Goal: Task Accomplishment & Management: Manage account settings

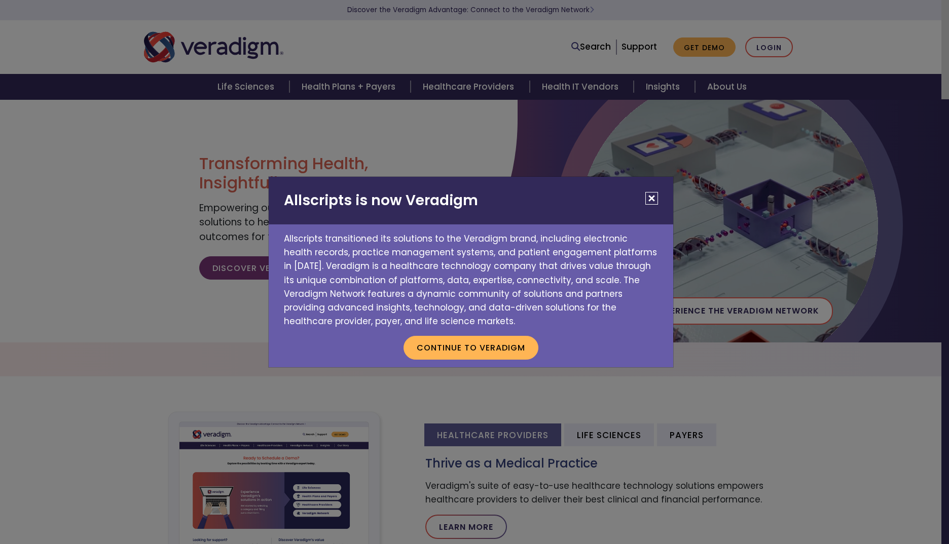
click at [655, 199] on button "Close" at bounding box center [651, 198] width 13 height 13
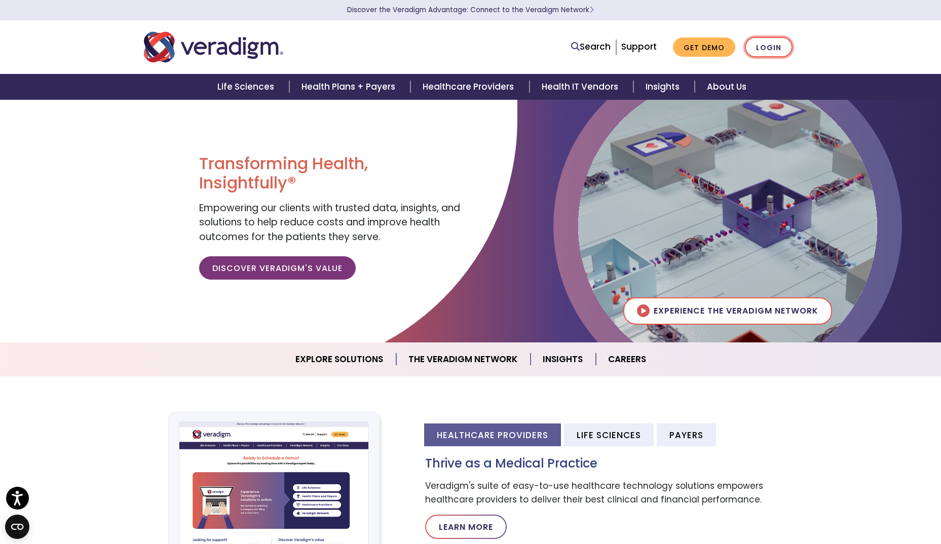
click at [772, 42] on link "Login" at bounding box center [769, 47] width 48 height 21
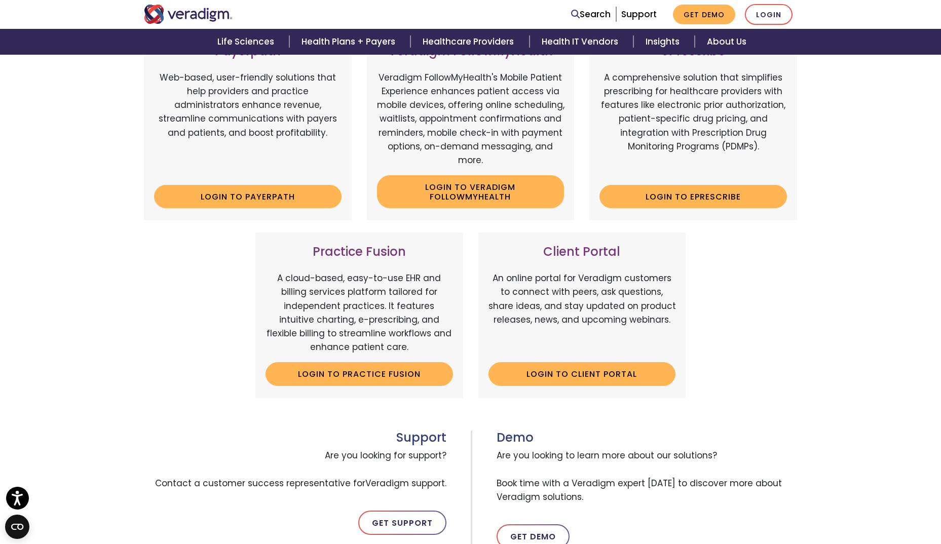
scroll to position [178, 0]
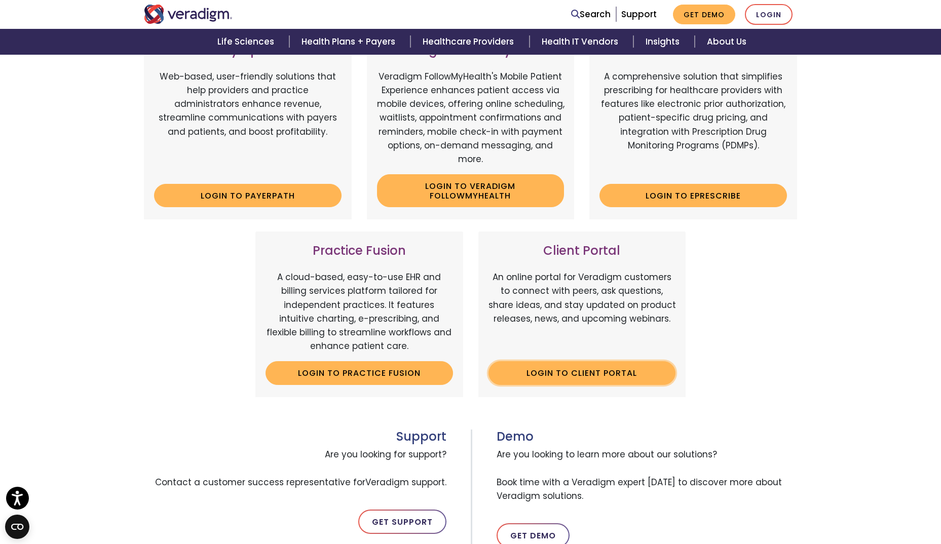
click at [588, 370] on link "Login to Client Portal" at bounding box center [581, 372] width 187 height 23
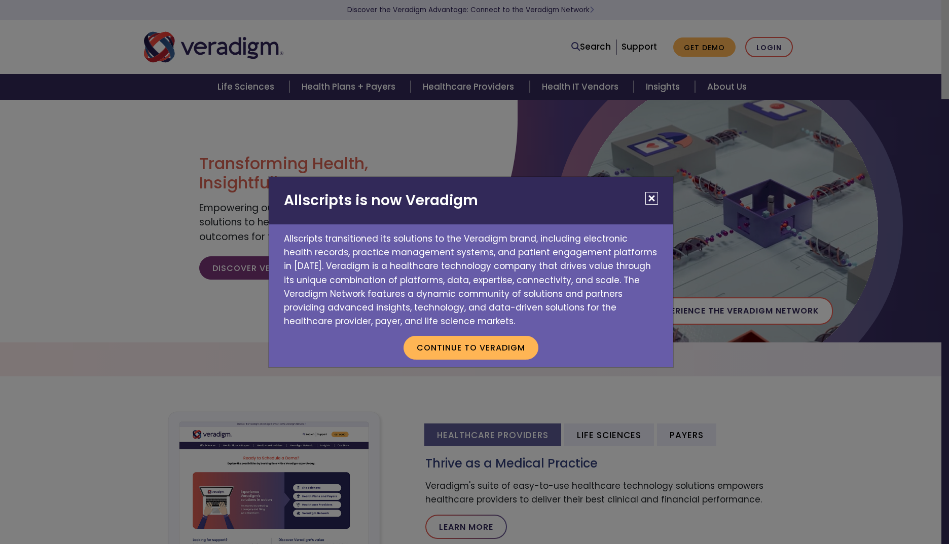
click at [649, 198] on button "Close" at bounding box center [651, 198] width 13 height 13
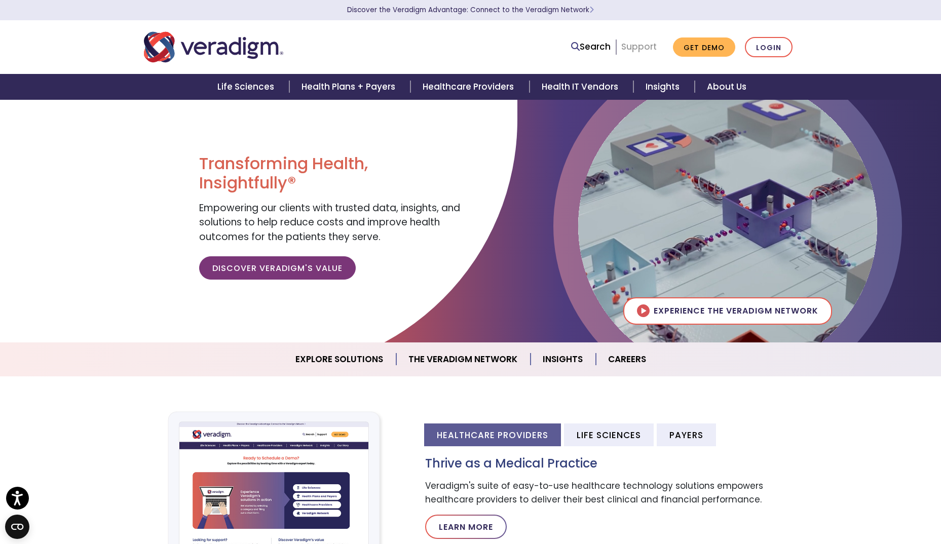
click at [648, 46] on link "Support" at bounding box center [638, 47] width 35 height 12
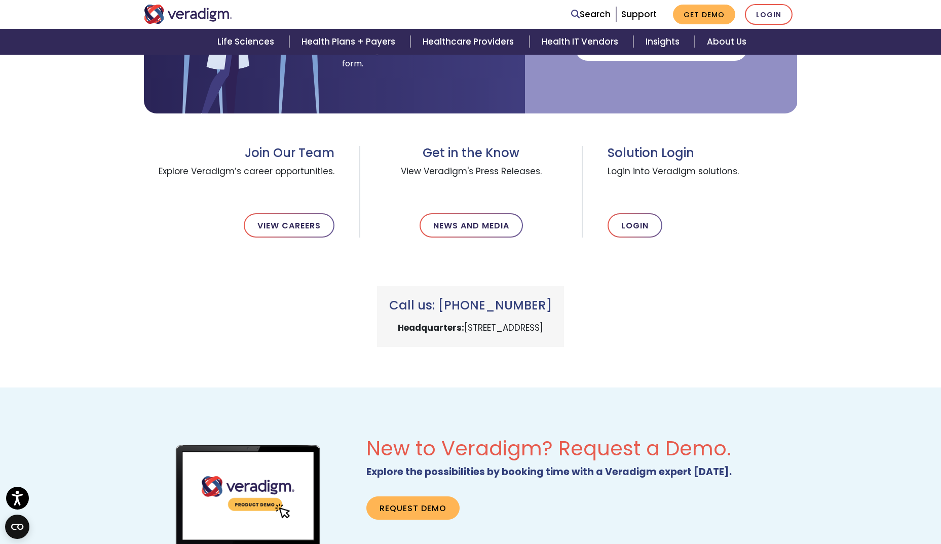
scroll to position [289, 0]
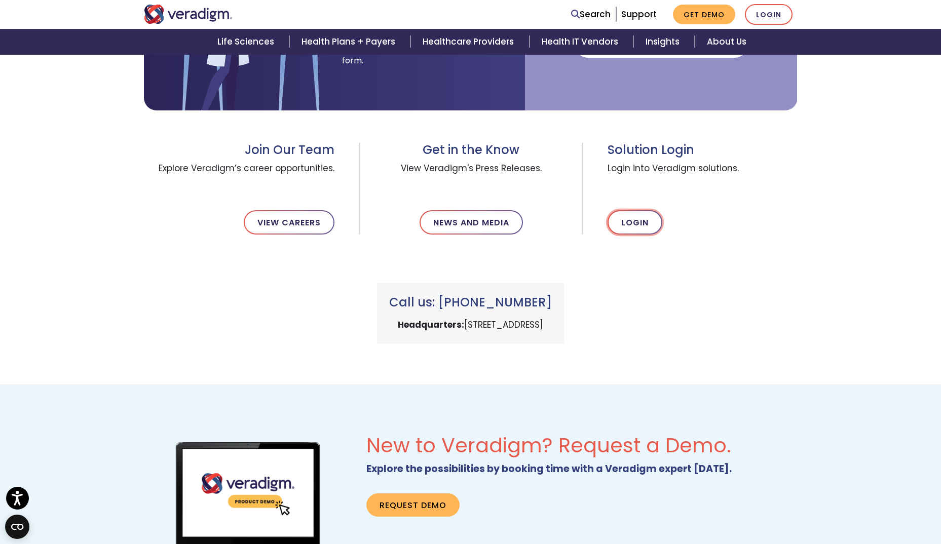
click at [633, 219] on link "Login" at bounding box center [635, 222] width 55 height 24
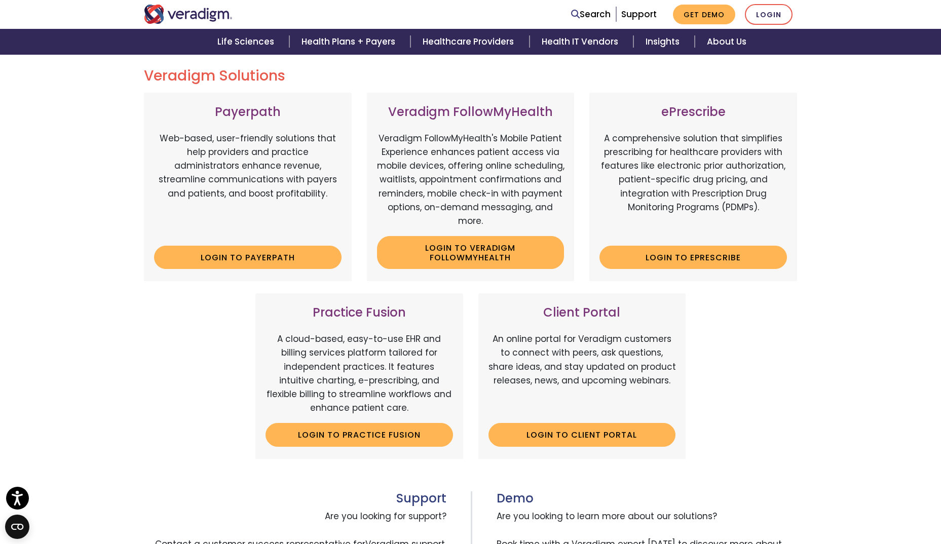
scroll to position [121, 0]
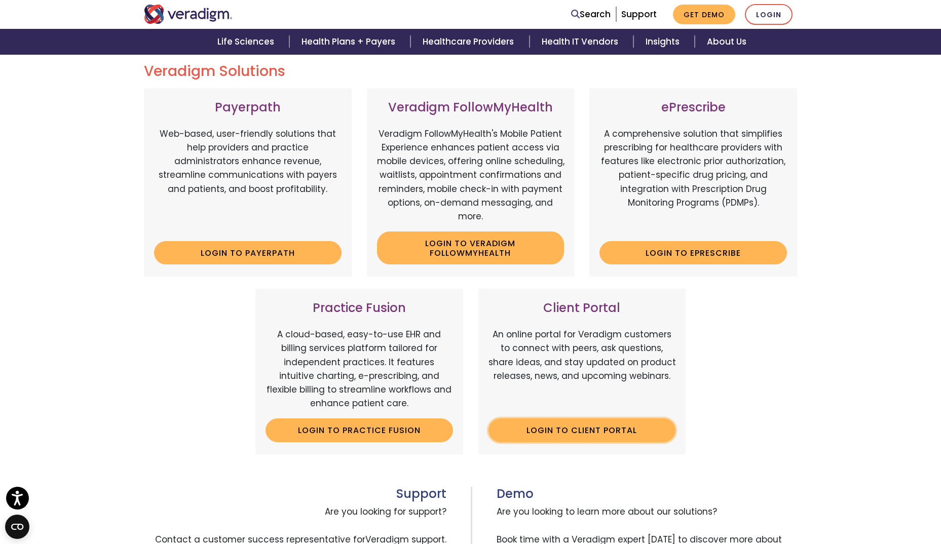
click at [581, 429] on link "Login to Client Portal" at bounding box center [581, 430] width 187 height 23
